Goal: Task Accomplishment & Management: Manage account settings

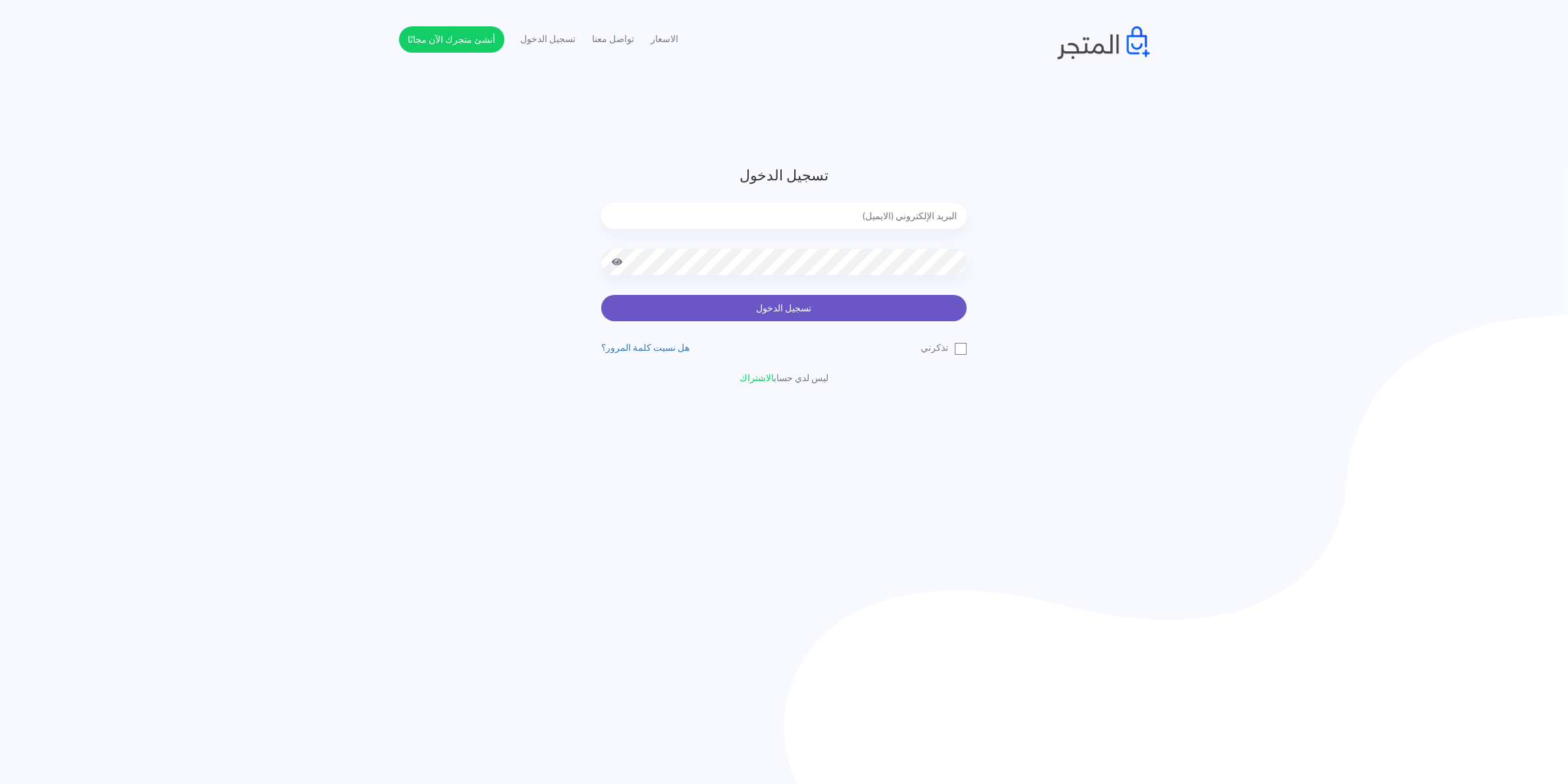
type input "[EMAIL_ADDRESS][DOMAIN_NAME]"
click at [774, 308] on button "تسجيل الدخول" at bounding box center [784, 308] width 366 height 27
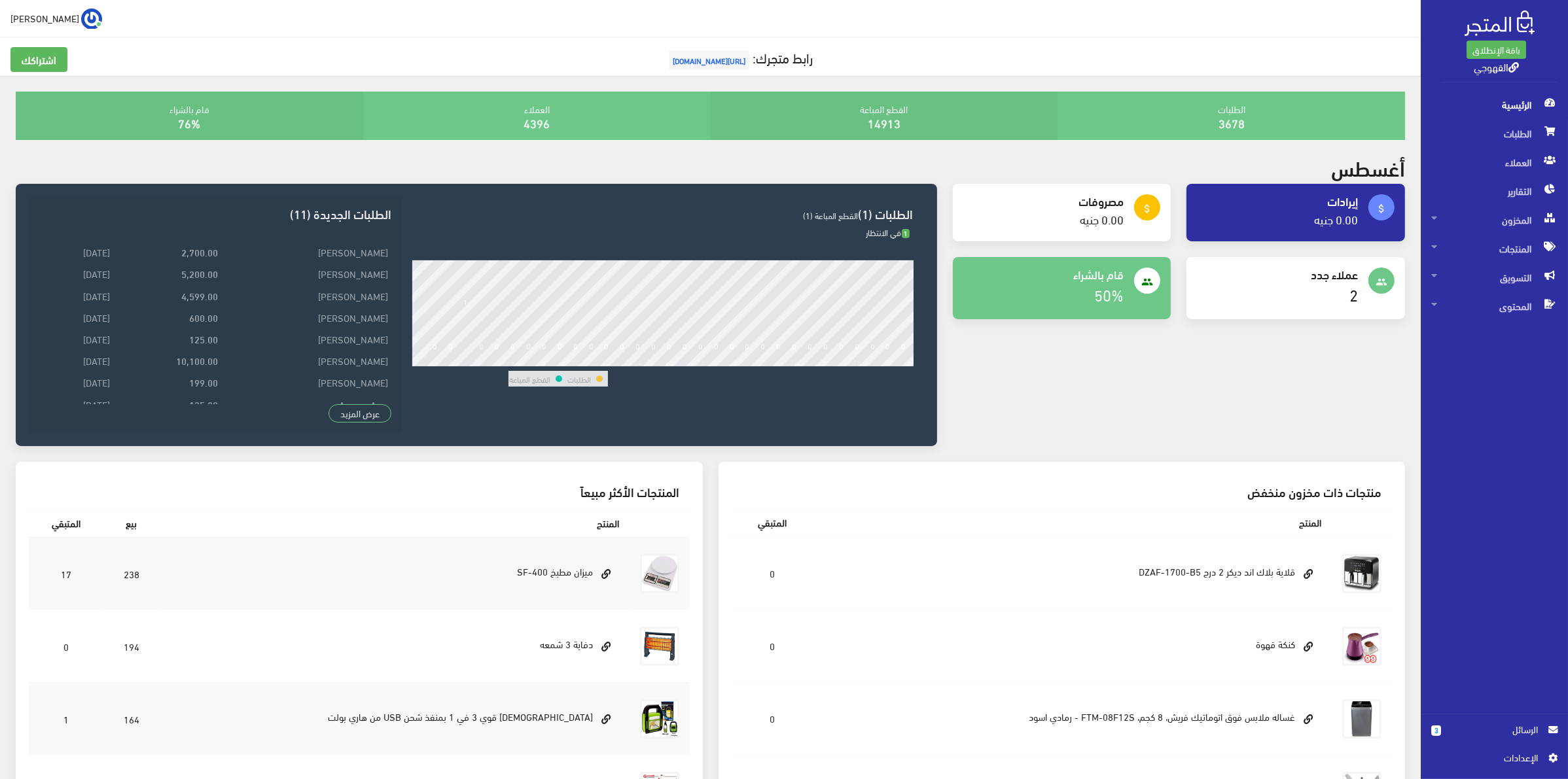
click at [1447, 724] on span "الرسائل" at bounding box center [1494, 729] width 107 height 14
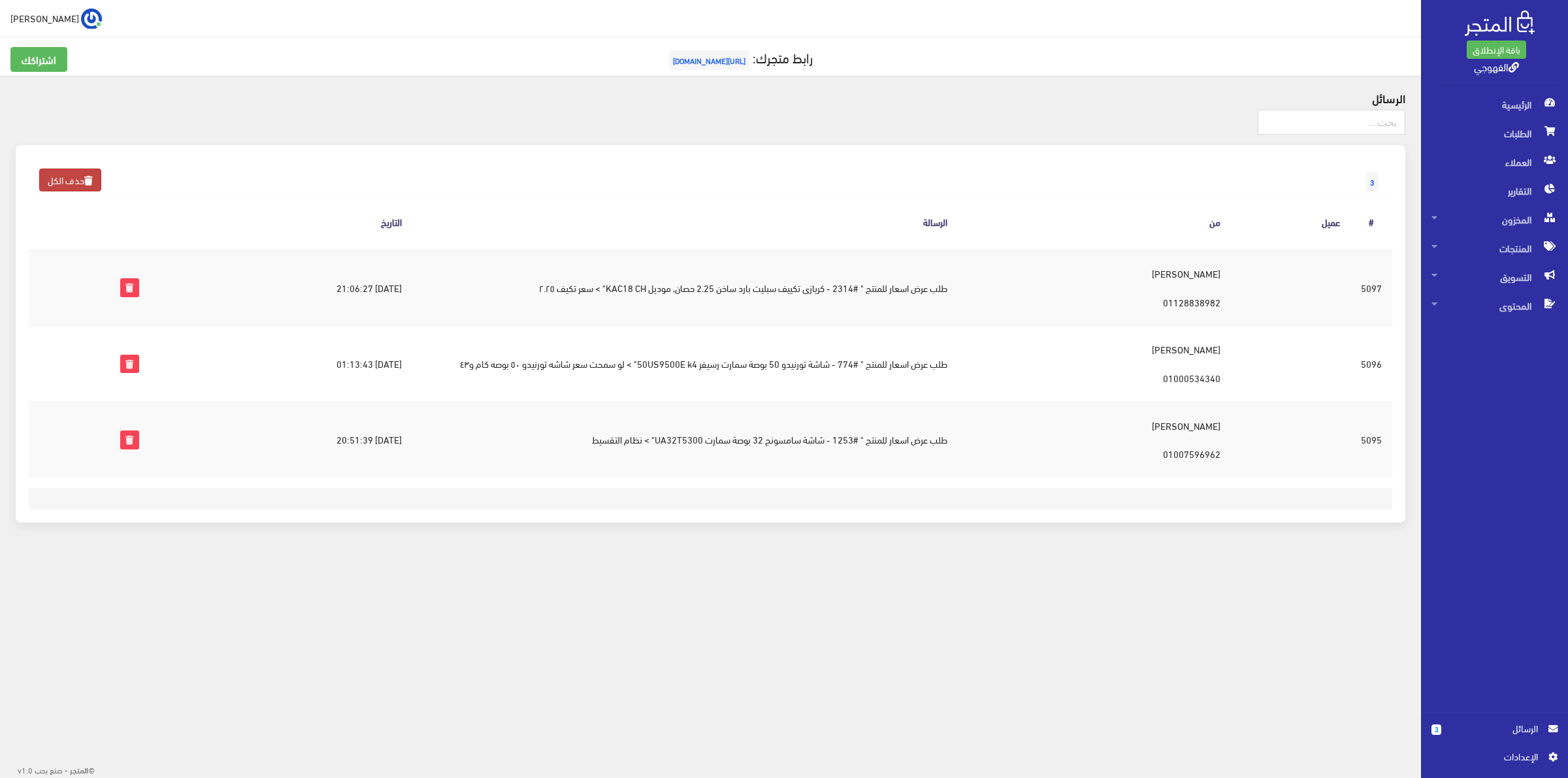
click at [80, 183] on link "حذف الكل" at bounding box center [70, 180] width 62 height 23
